Goal: Information Seeking & Learning: Learn about a topic

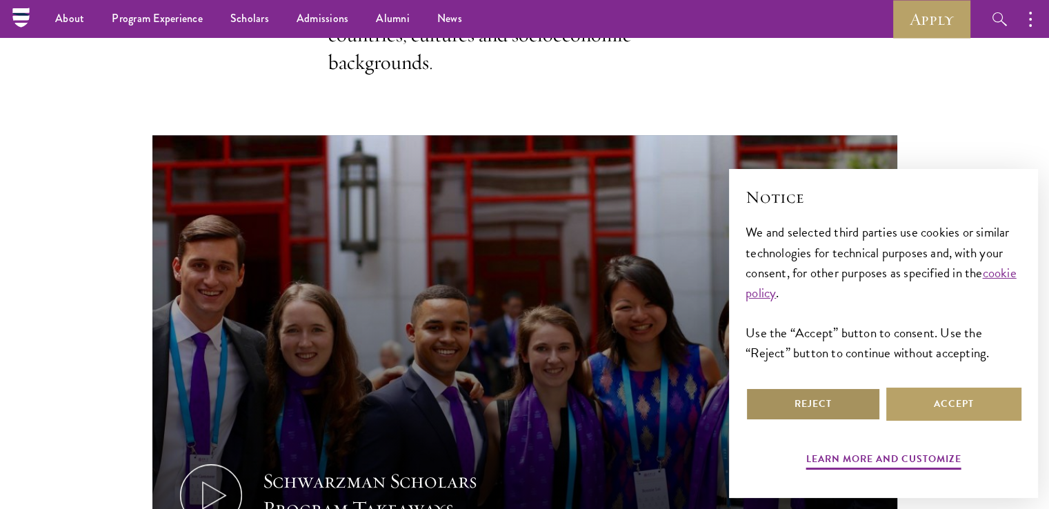
click at [792, 410] on button "Reject" at bounding box center [813, 404] width 135 height 33
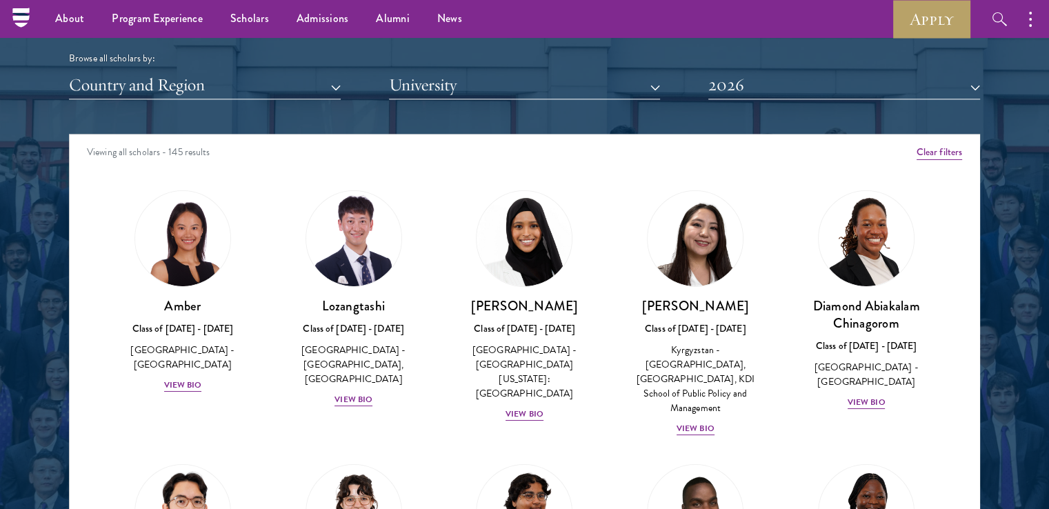
scroll to position [1637, 0]
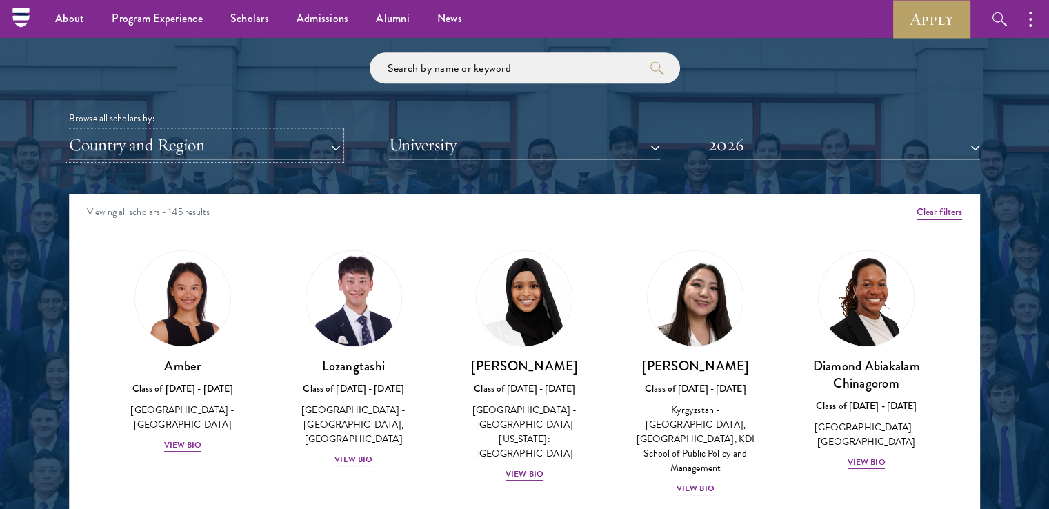
click at [337, 144] on button "Country and Region" at bounding box center [205, 145] width 272 height 28
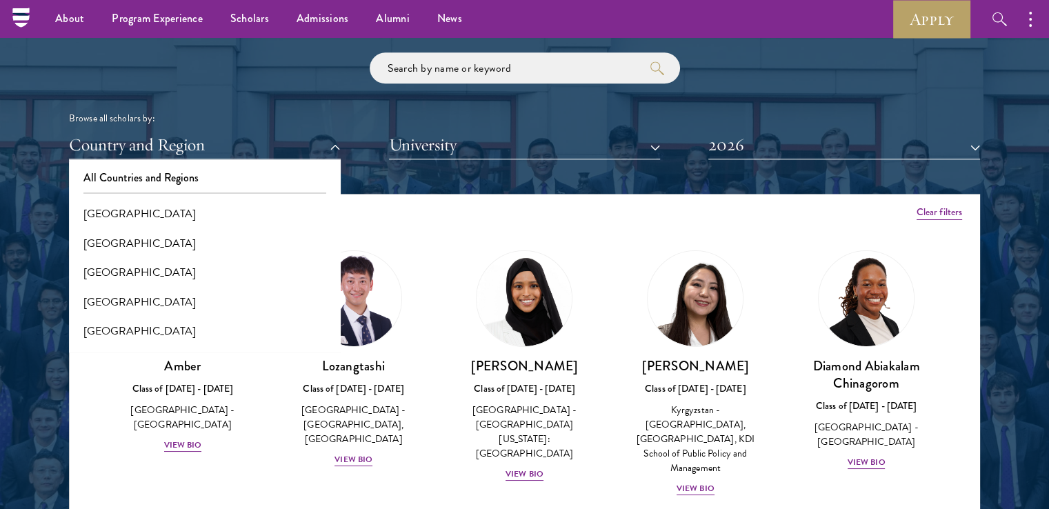
click at [223, 161] on div "All Countries and Regions [GEOGRAPHIC_DATA] [GEOGRAPHIC_DATA] [GEOGRAPHIC_DATA]…" at bounding box center [205, 255] width 272 height 193
click at [220, 177] on button "All Countries and Regions" at bounding box center [204, 177] width 263 height 29
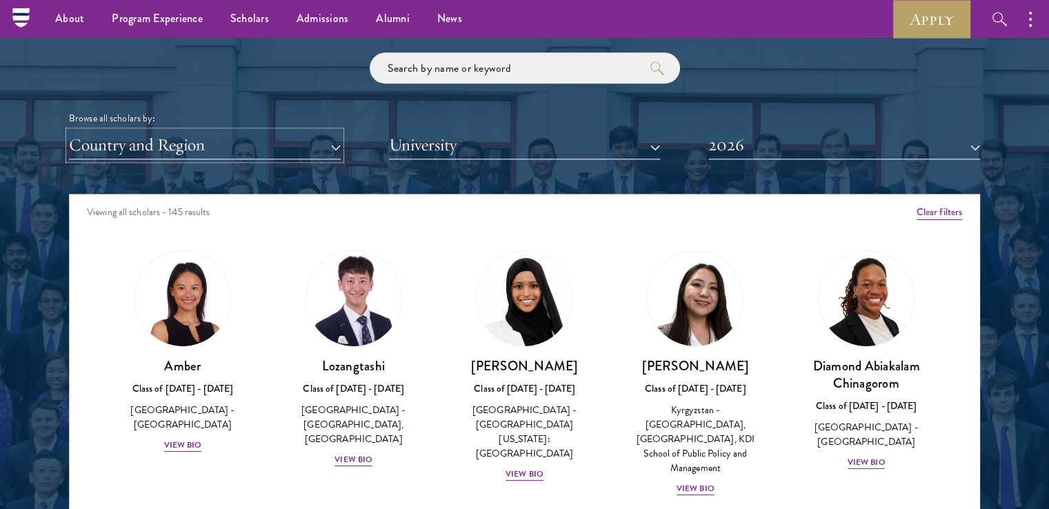
click at [224, 147] on button "Country and Region" at bounding box center [205, 145] width 272 height 28
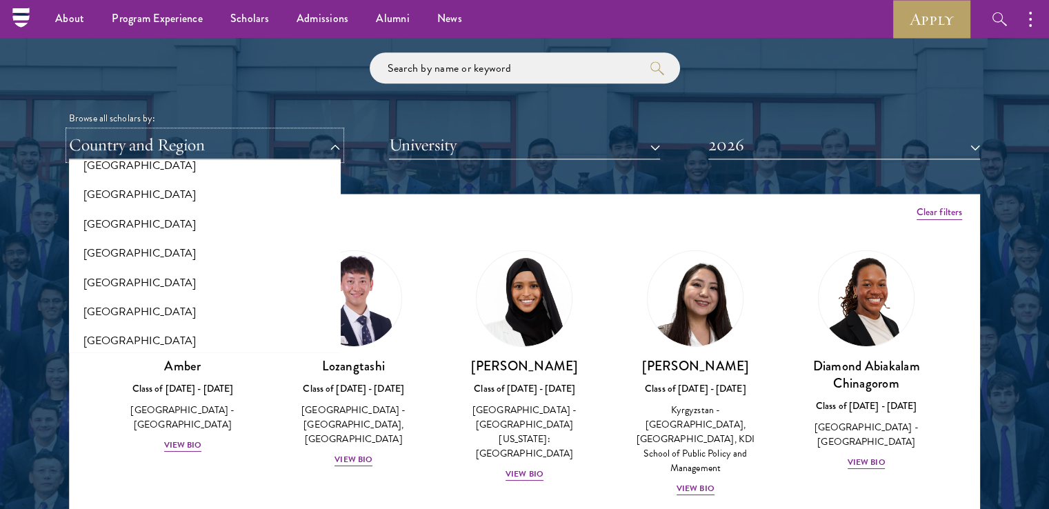
scroll to position [1942, 0]
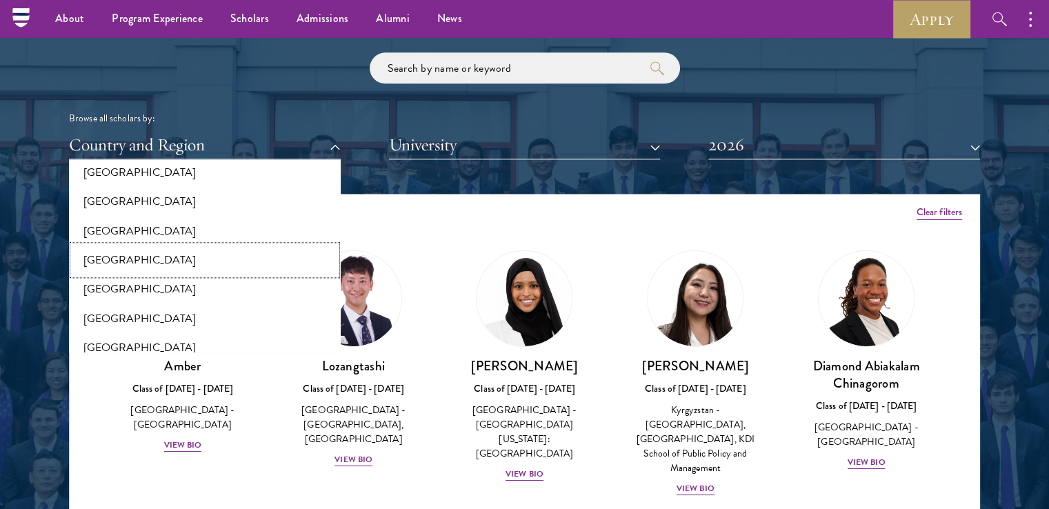
click at [201, 266] on button "[GEOGRAPHIC_DATA]" at bounding box center [204, 260] width 263 height 29
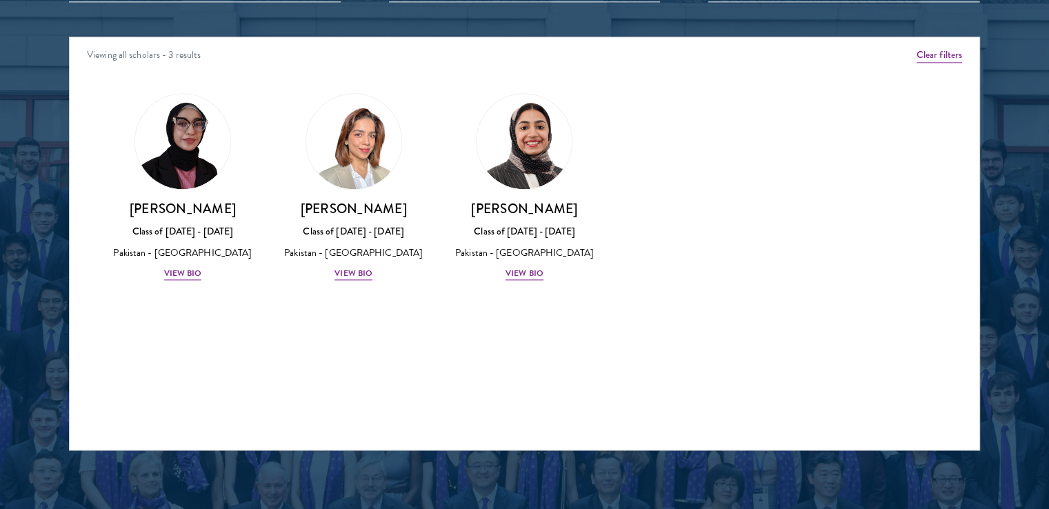
scroll to position [1800, 0]
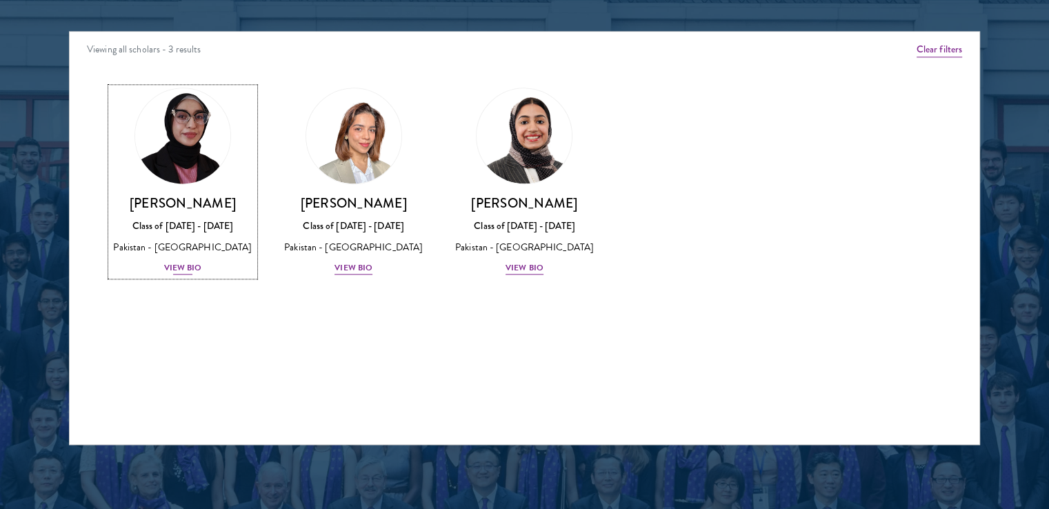
click at [184, 260] on div "Bree Javed Class of [DATE] - [DATE] [GEOGRAPHIC_DATA] - [GEOGRAPHIC_DATA] View …" at bounding box center [182, 235] width 143 height 81
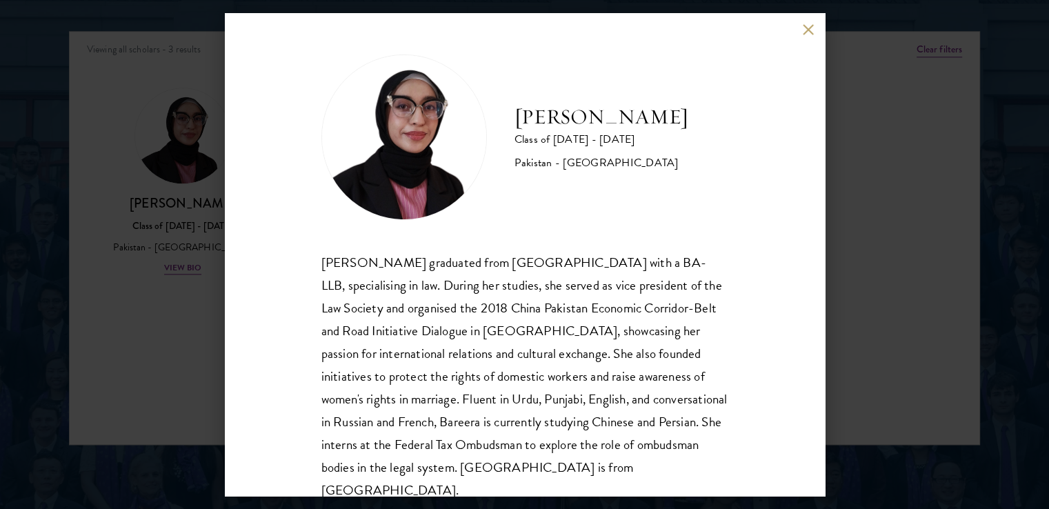
click at [805, 29] on button at bounding box center [809, 29] width 12 height 12
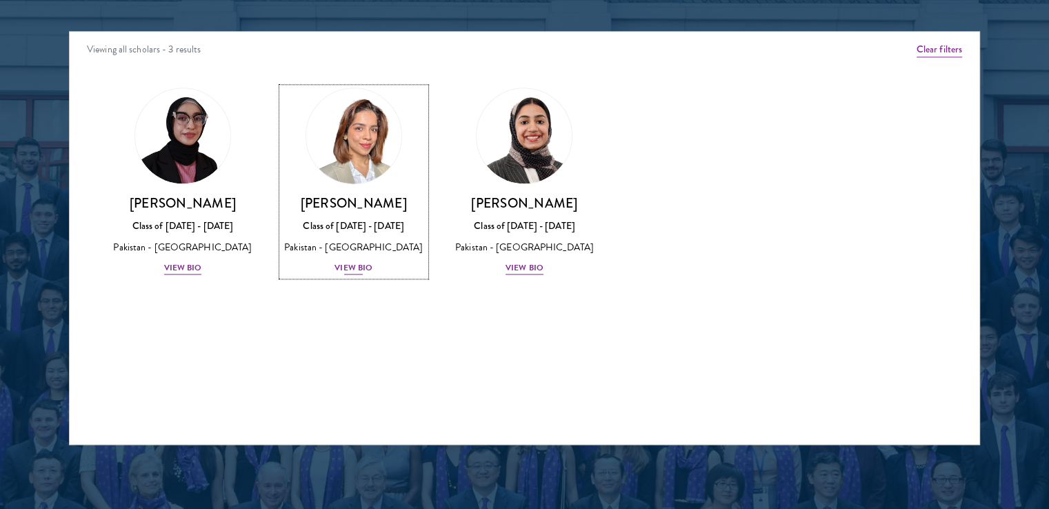
click at [348, 275] on div "View Bio" at bounding box center [354, 267] width 38 height 13
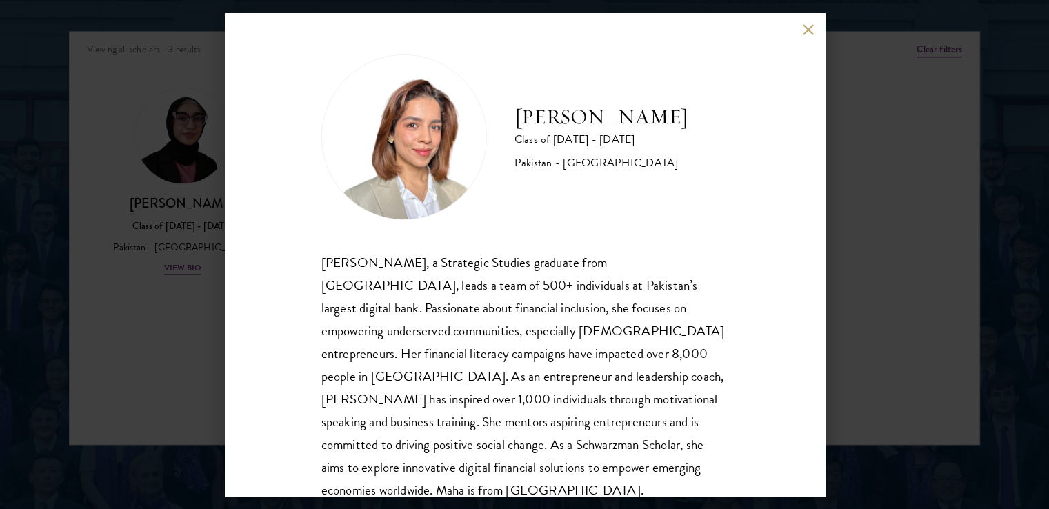
click at [807, 15] on div "[PERSON_NAME] Class of [DATE] - [DATE] Pakistan - [GEOGRAPHIC_DATA] [PERSON_NAM…" at bounding box center [525, 254] width 600 height 483
click at [807, 23] on div "[PERSON_NAME] Class of [DATE] - [DATE] Pakistan - [GEOGRAPHIC_DATA] [PERSON_NAM…" at bounding box center [525, 254] width 600 height 483
click at [807, 24] on button at bounding box center [809, 29] width 12 height 12
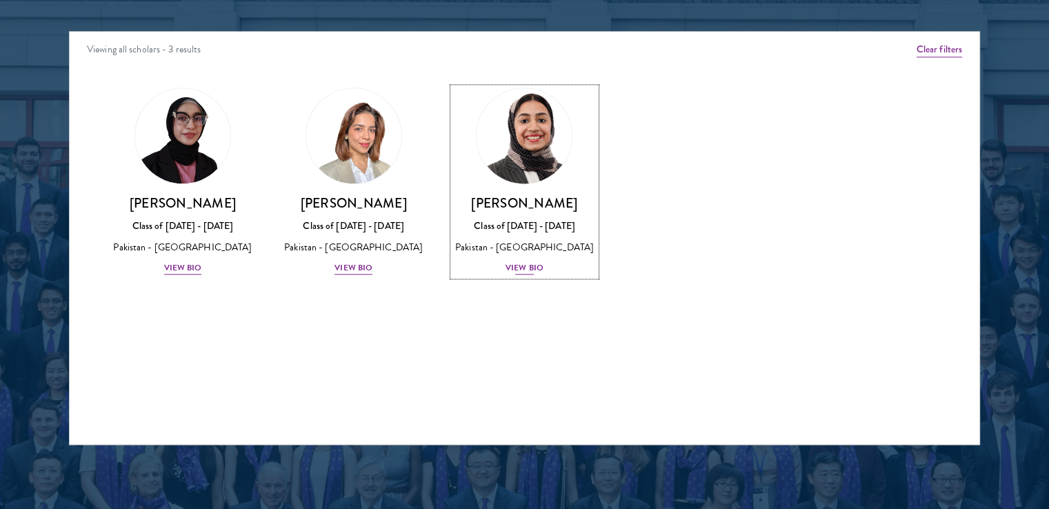
click at [529, 271] on div "View Bio" at bounding box center [525, 267] width 38 height 13
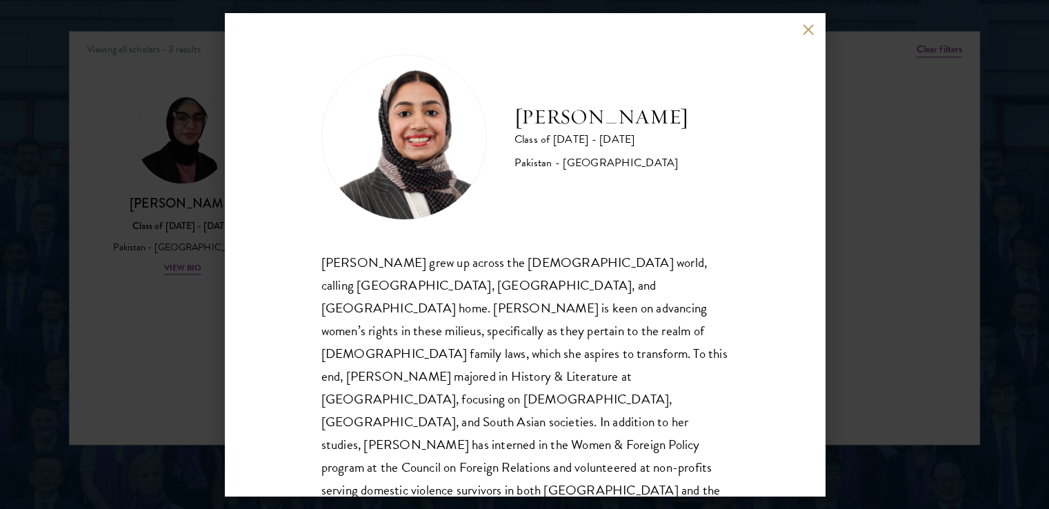
click at [803, 24] on button at bounding box center [809, 29] width 12 height 12
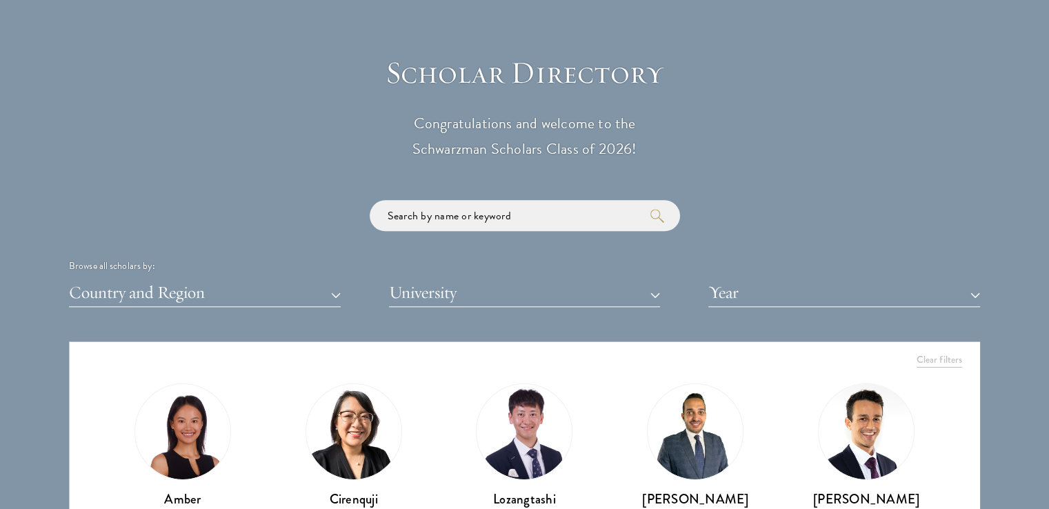
scroll to position [1521, 0]
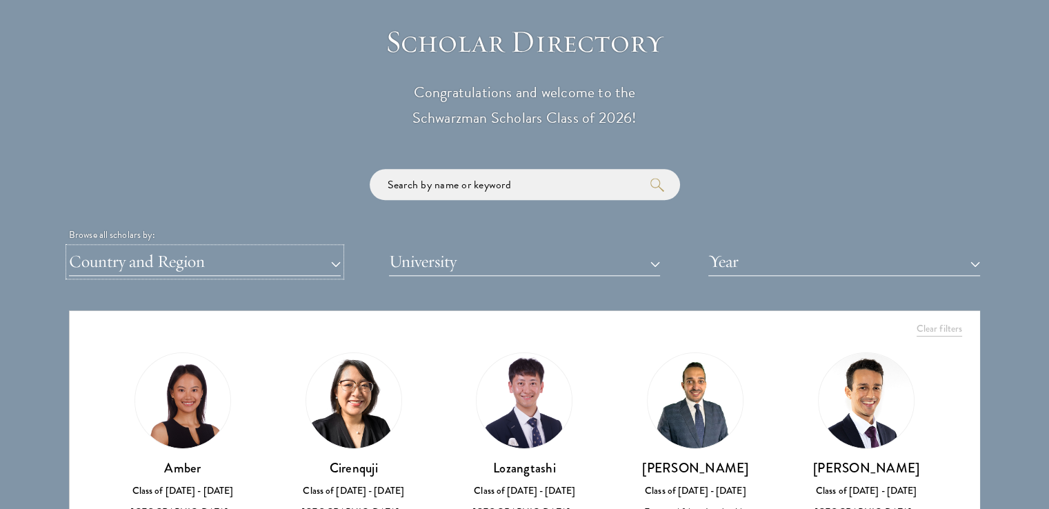
click at [174, 255] on button "Country and Region" at bounding box center [205, 262] width 272 height 28
click at [328, 263] on button "Country and Region" at bounding box center [205, 262] width 272 height 28
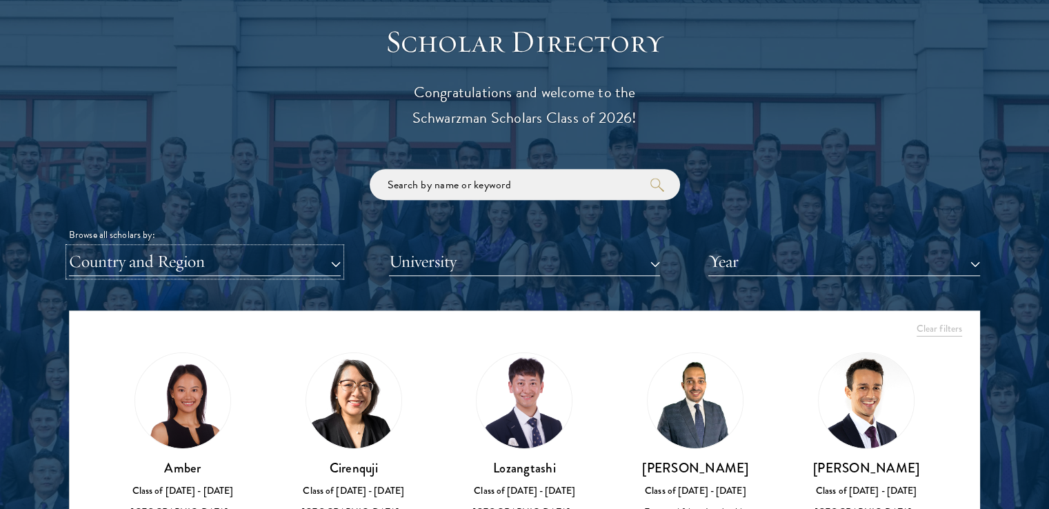
click at [332, 255] on button "Country and Region" at bounding box center [205, 262] width 272 height 28
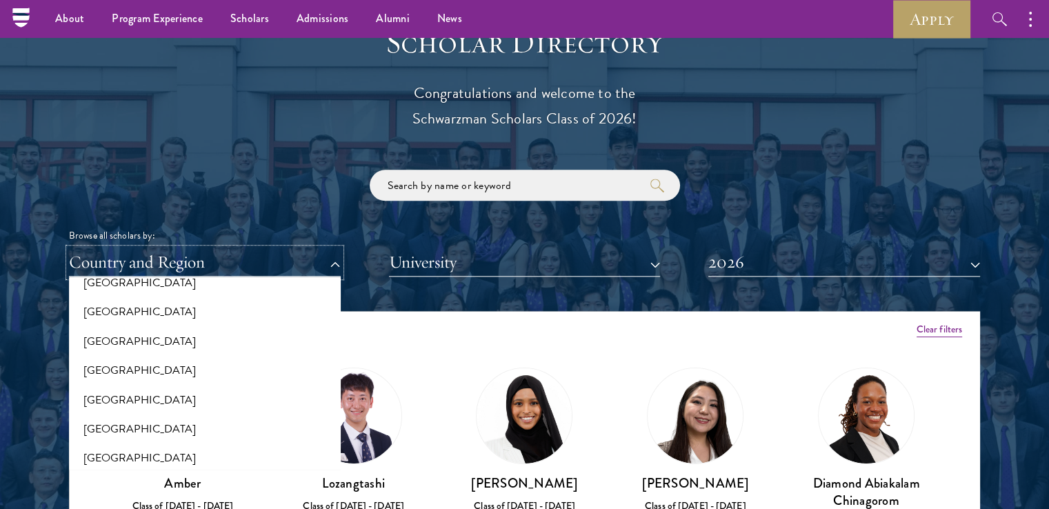
scroll to position [1911, 0]
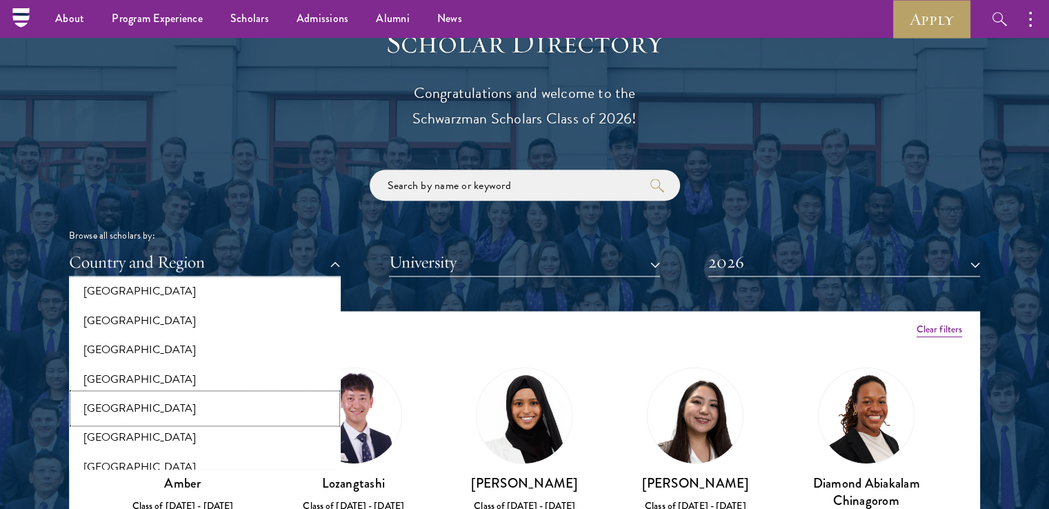
click at [257, 401] on button "[GEOGRAPHIC_DATA]" at bounding box center [204, 408] width 263 height 29
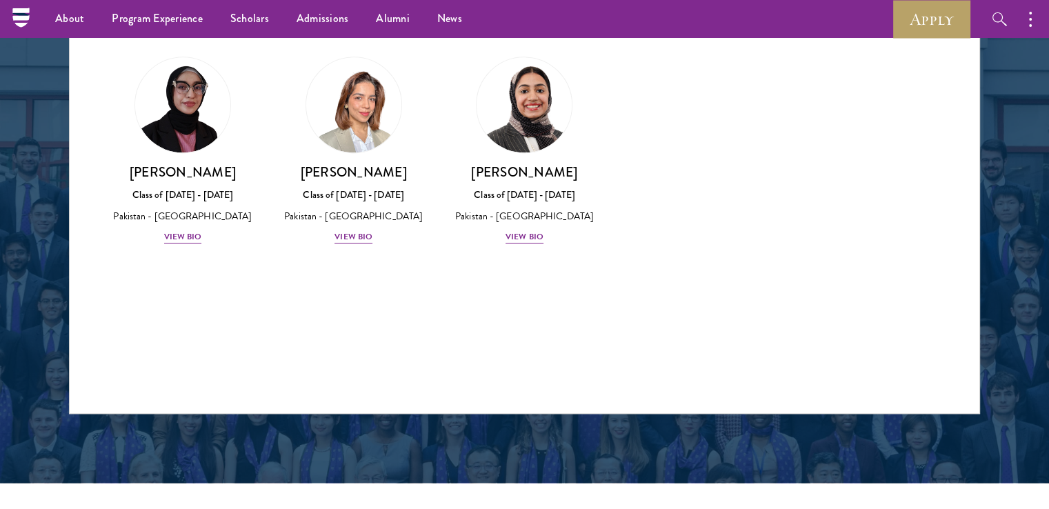
scroll to position [1815, 0]
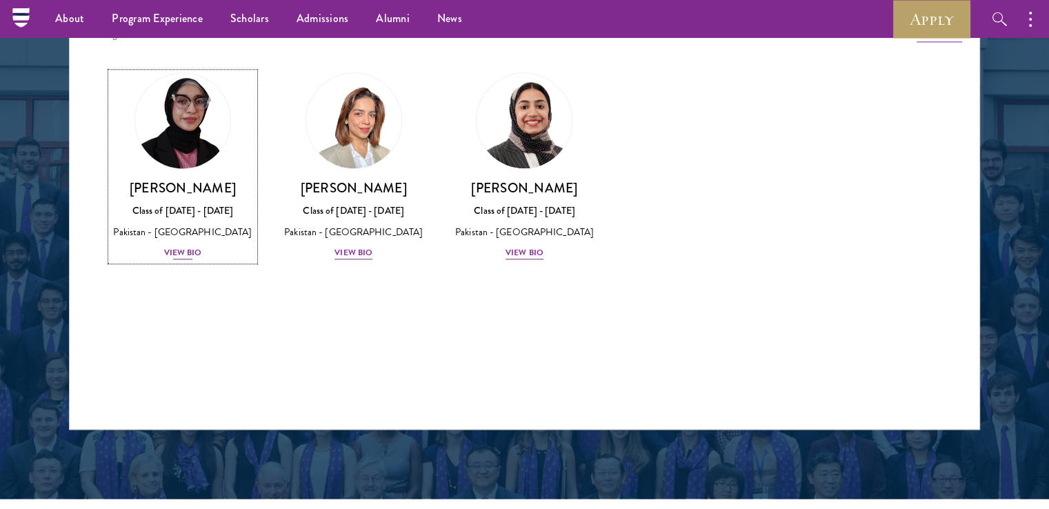
click at [184, 245] on div "Bree Javed Class of [DATE] - [DATE] [GEOGRAPHIC_DATA] - [GEOGRAPHIC_DATA] View …" at bounding box center [182, 219] width 143 height 81
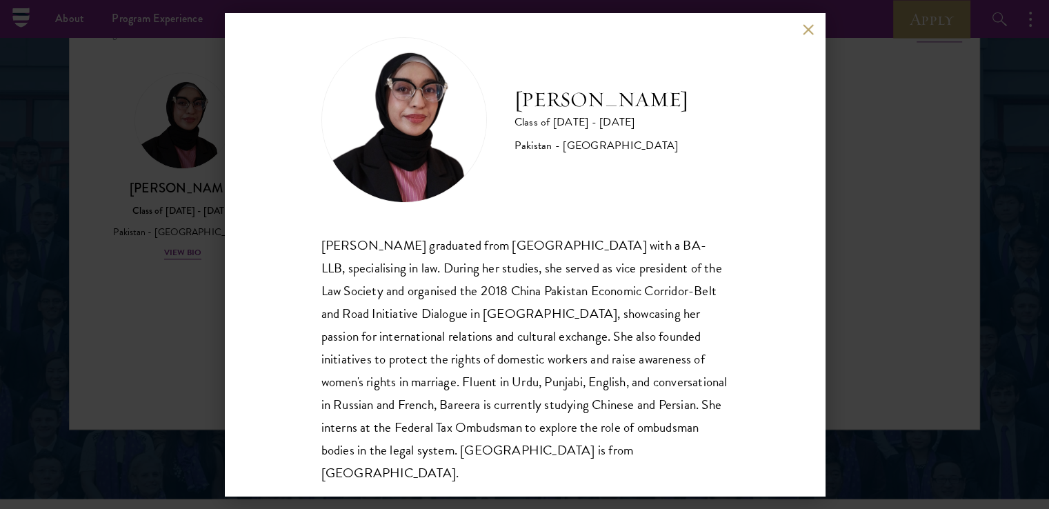
scroll to position [19, 0]
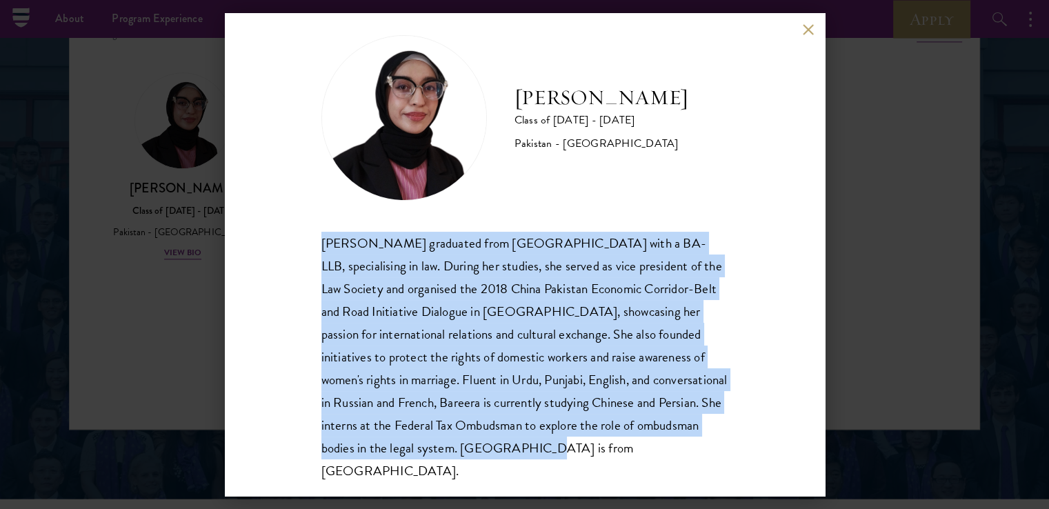
drag, startPoint x: 315, startPoint y: 231, endPoint x: 539, endPoint y: 446, distance: 310.3
click at [539, 446] on div "Bree Javed Class of 2025 - 2026 Pakistan - Bahria University Bareera Javed grad…" at bounding box center [525, 254] width 600 height 483
click at [562, 456] on div "[PERSON_NAME] graduated from [GEOGRAPHIC_DATA] with a BA-LLB, specialising in l…" at bounding box center [524, 357] width 407 height 251
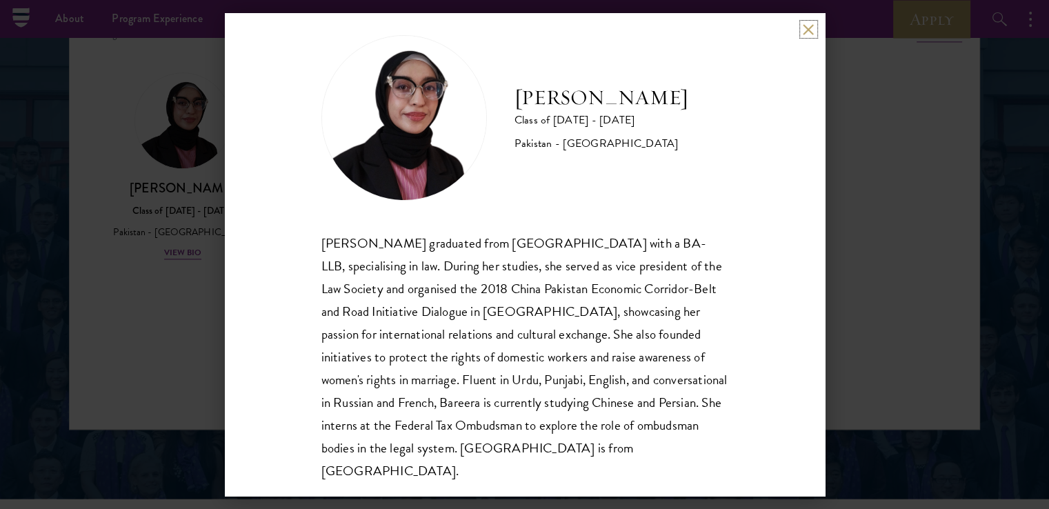
click at [806, 27] on button at bounding box center [809, 29] width 12 height 12
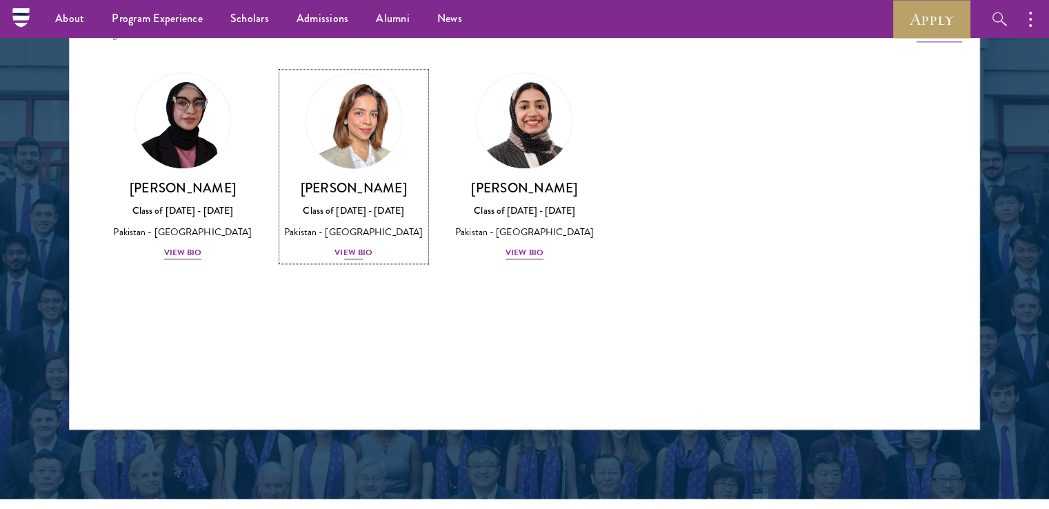
click at [359, 259] on div "View Bio" at bounding box center [354, 252] width 38 height 13
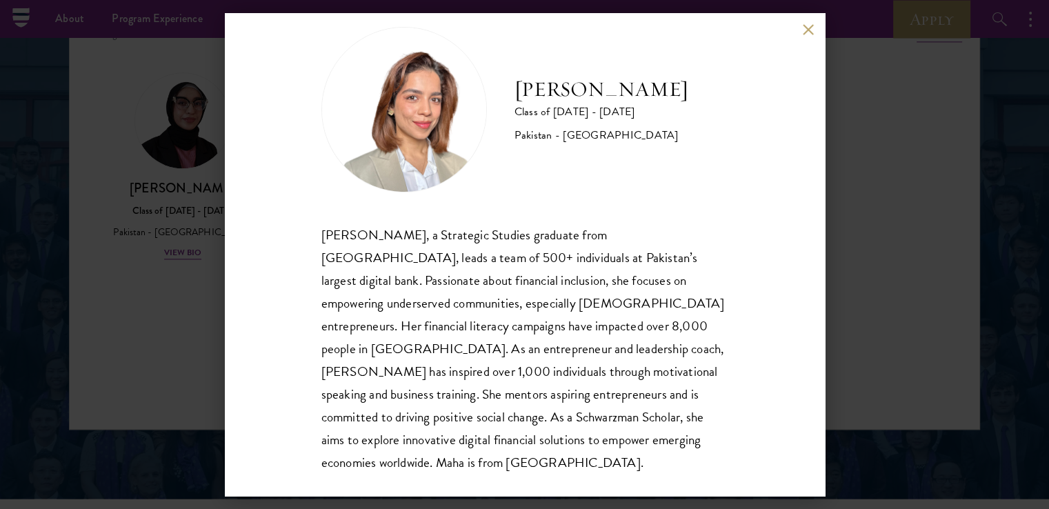
scroll to position [47, 0]
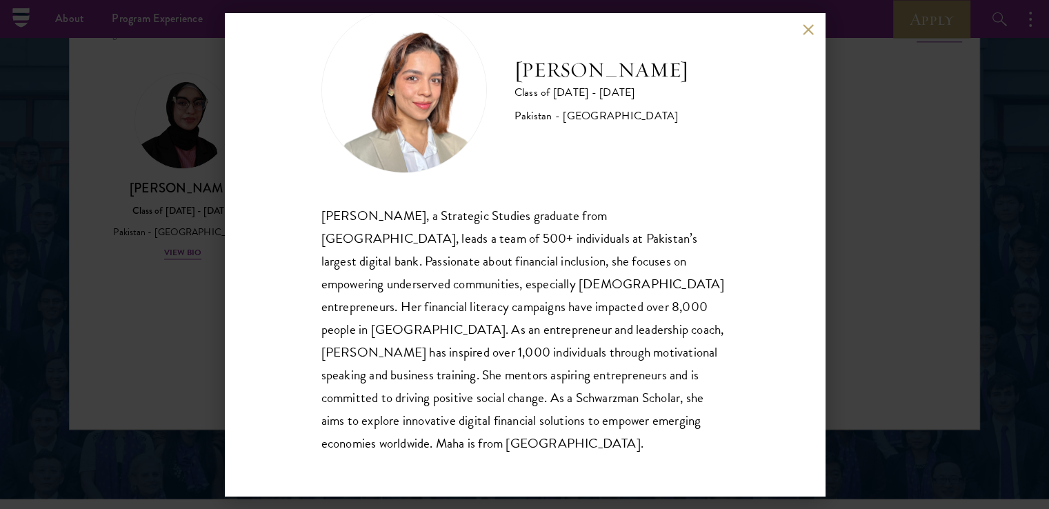
click at [812, 27] on button at bounding box center [809, 29] width 12 height 12
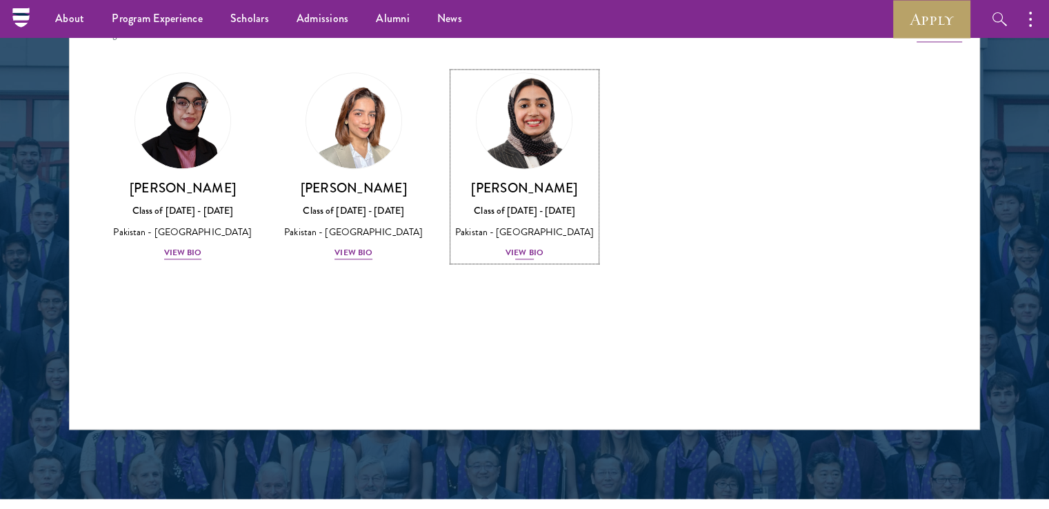
click at [537, 246] on div "View Bio" at bounding box center [525, 252] width 38 height 13
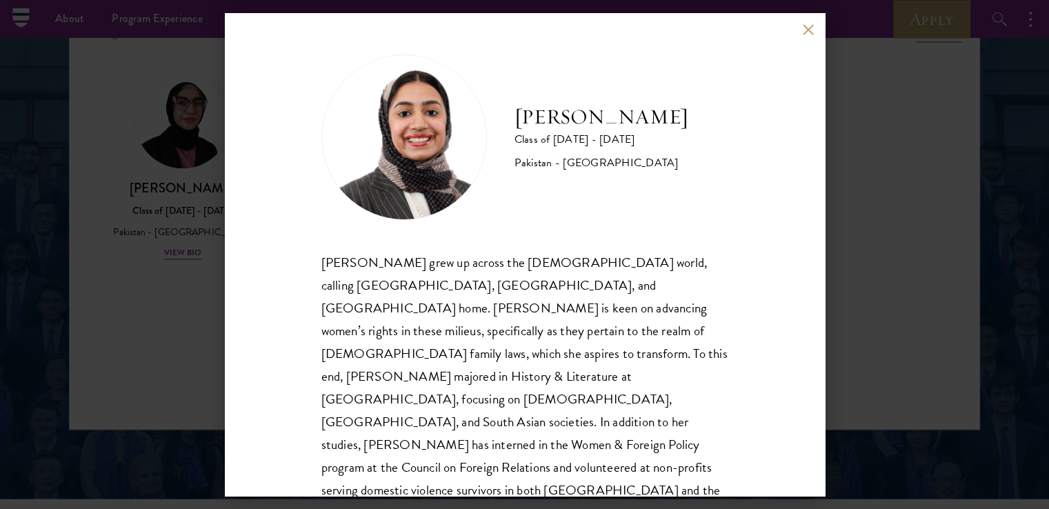
click at [806, 16] on div "Imaan Mirza Class of 2025 - 2026 Pakistan - Harvard University Imaan Mirza grew…" at bounding box center [525, 254] width 600 height 483
click at [799, 24] on div "Imaan Mirza Class of 2025 - 2026 Pakistan - Harvard University Imaan Mirza grew…" at bounding box center [525, 254] width 600 height 483
click at [808, 24] on button at bounding box center [809, 29] width 12 height 12
